Goal: Check status: Check status

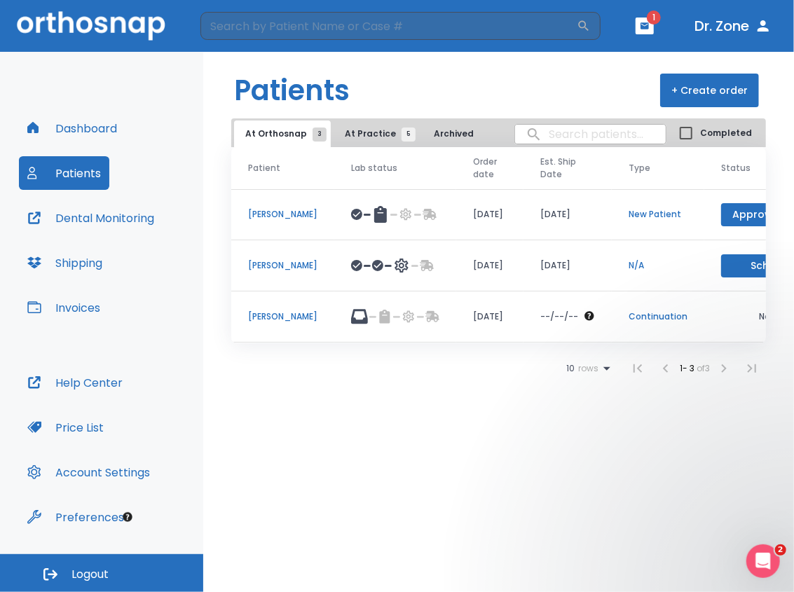
click at [670, 466] on div "Patients + Create order At Orthosnap 3 At Practice 5 Archived 2 Completed Patie…" at bounding box center [498, 322] width 590 height 540
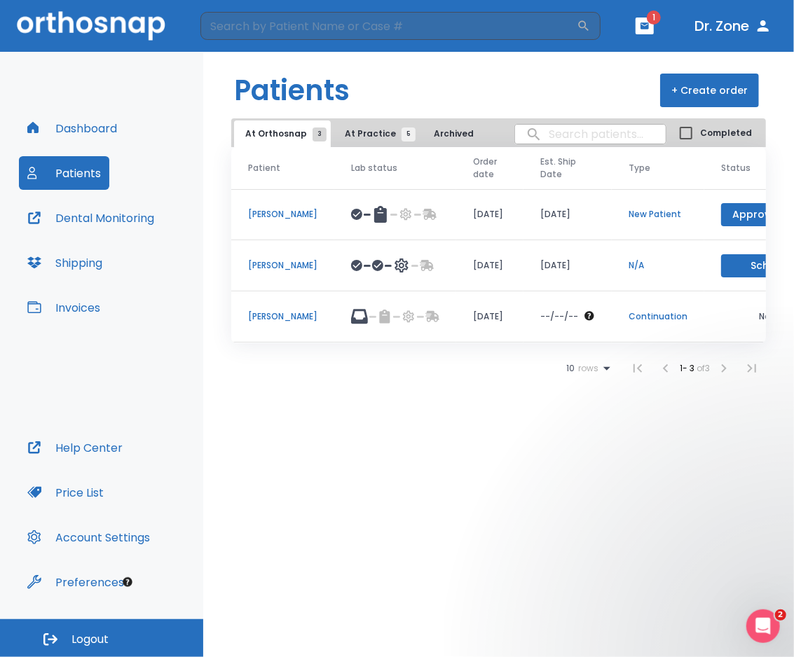
click at [698, 544] on div "Patients + Create order At Orthosnap 3 At Practice 5 Archived 2 Completed Patie…" at bounding box center [498, 354] width 590 height 605
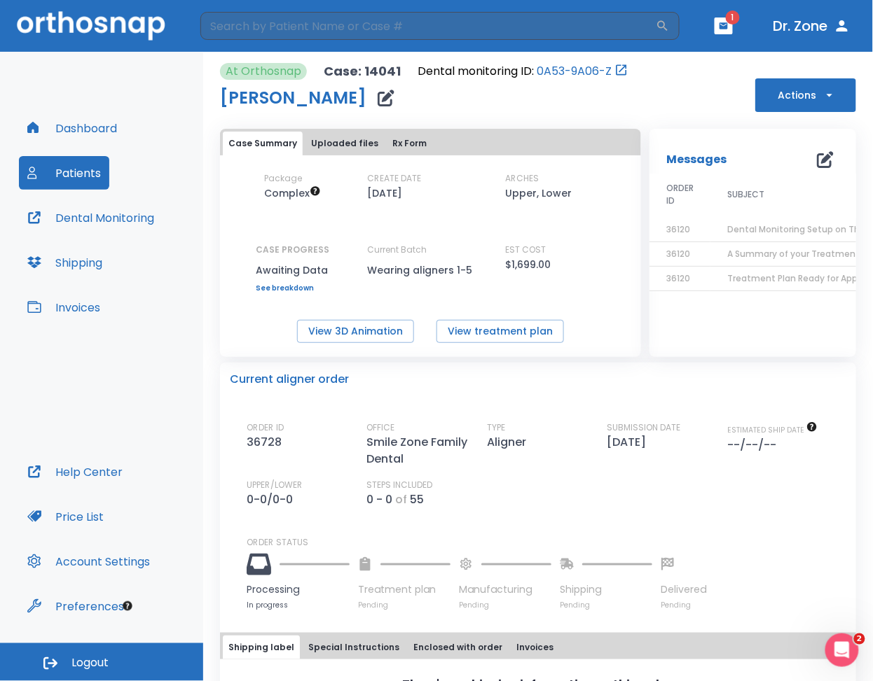
click at [530, 436] on div "ORDER ID 36728 OFFICE Smile Zone Family Dental TYPE Aligner SUBMISSION DATE 09/…" at bounding box center [547, 516] width 600 height 189
click at [533, 98] on div "[PERSON_NAME]" at bounding box center [424, 98] width 408 height 28
